Goal: Navigation & Orientation: Find specific page/section

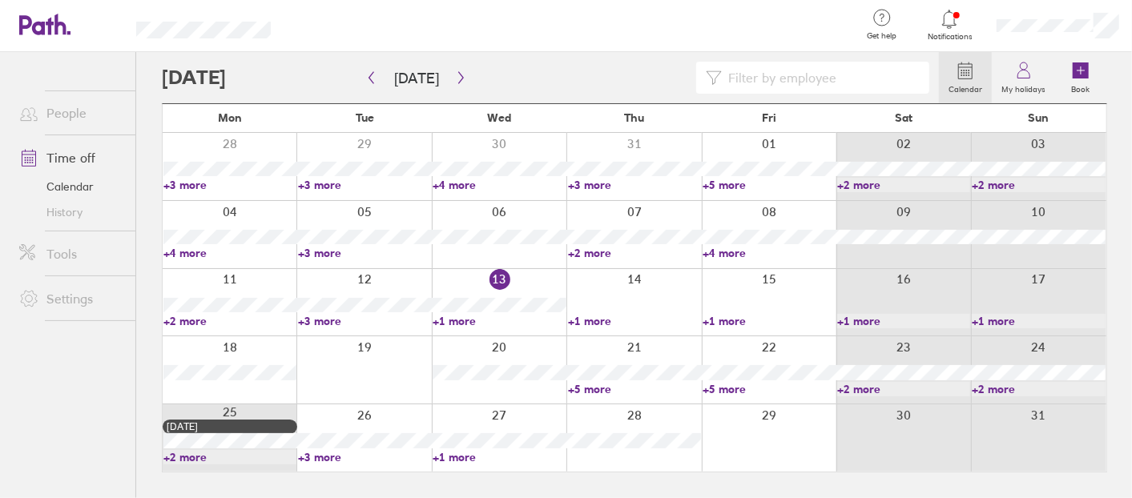
click at [466, 321] on link "+1 more" at bounding box center [499, 321] width 133 height 14
click at [579, 321] on link "+1 more" at bounding box center [634, 321] width 133 height 14
click at [709, 320] on link "+1 more" at bounding box center [769, 321] width 133 height 14
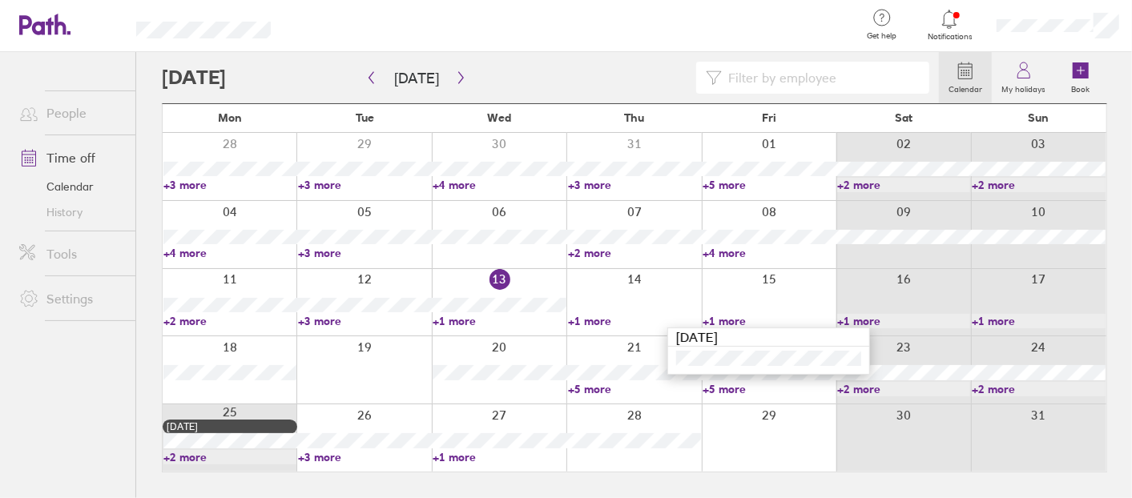
click at [725, 322] on link "+1 more" at bounding box center [769, 321] width 133 height 14
click at [599, 385] on link "+5 more" at bounding box center [634, 389] width 133 height 14
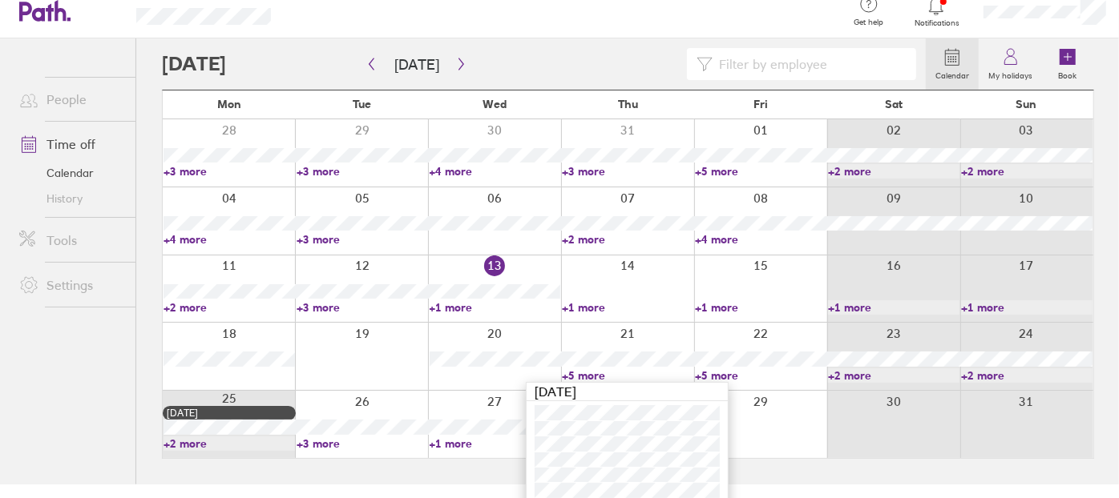
scroll to position [21, 0]
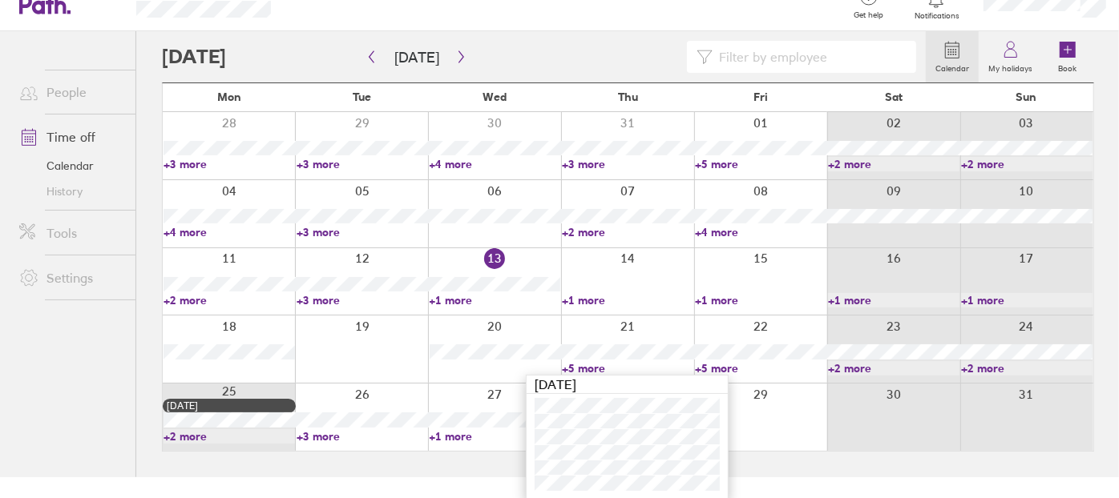
click at [709, 370] on link "+5 more" at bounding box center [760, 368] width 131 height 14
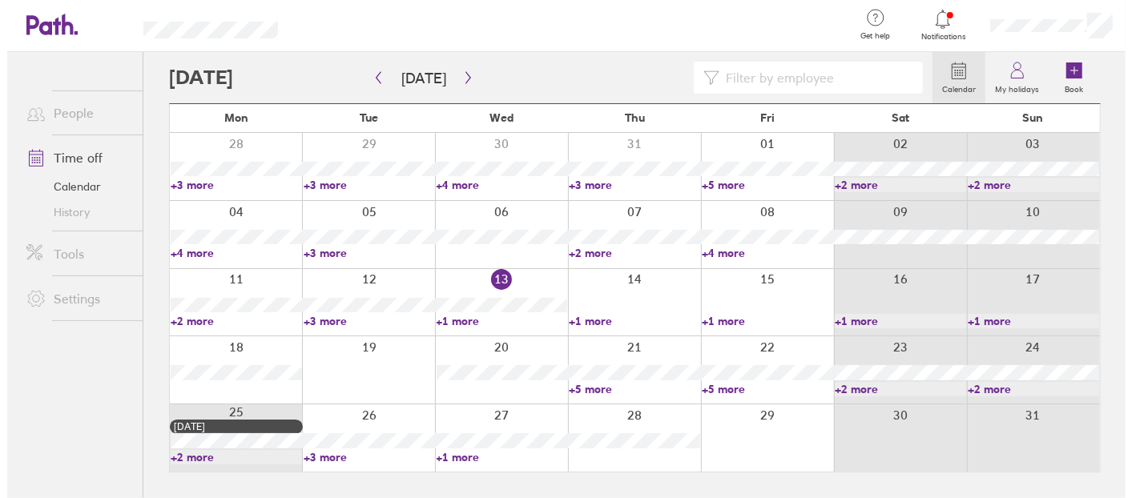
scroll to position [0, 0]
